Goal: Find specific page/section: Find specific page/section

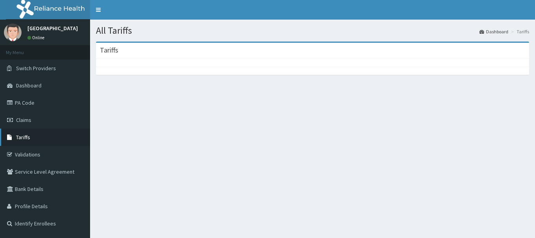
click at [25, 139] on span "Tariffs" at bounding box center [23, 137] width 14 height 7
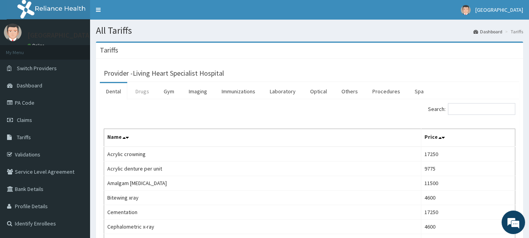
click at [143, 90] on link "Drugs" at bounding box center [142, 91] width 26 height 16
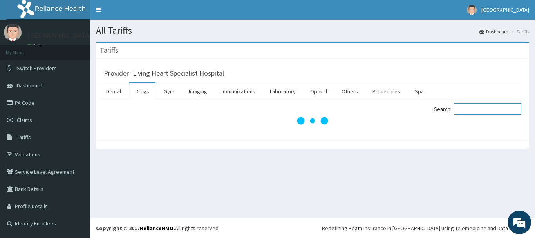
click at [482, 111] on input "Search:" at bounding box center [487, 109] width 67 height 12
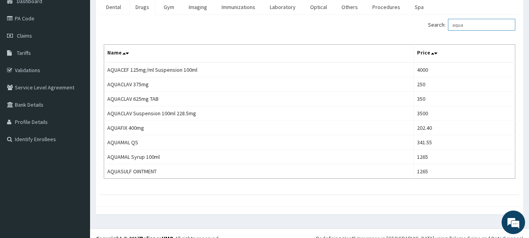
scroll to position [94, 0]
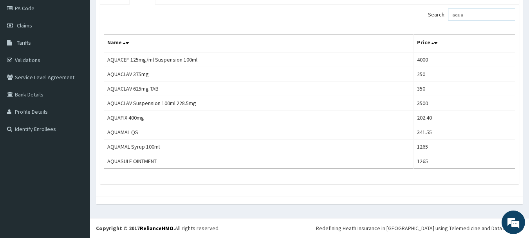
type input "aqua"
